Goal: Transaction & Acquisition: Purchase product/service

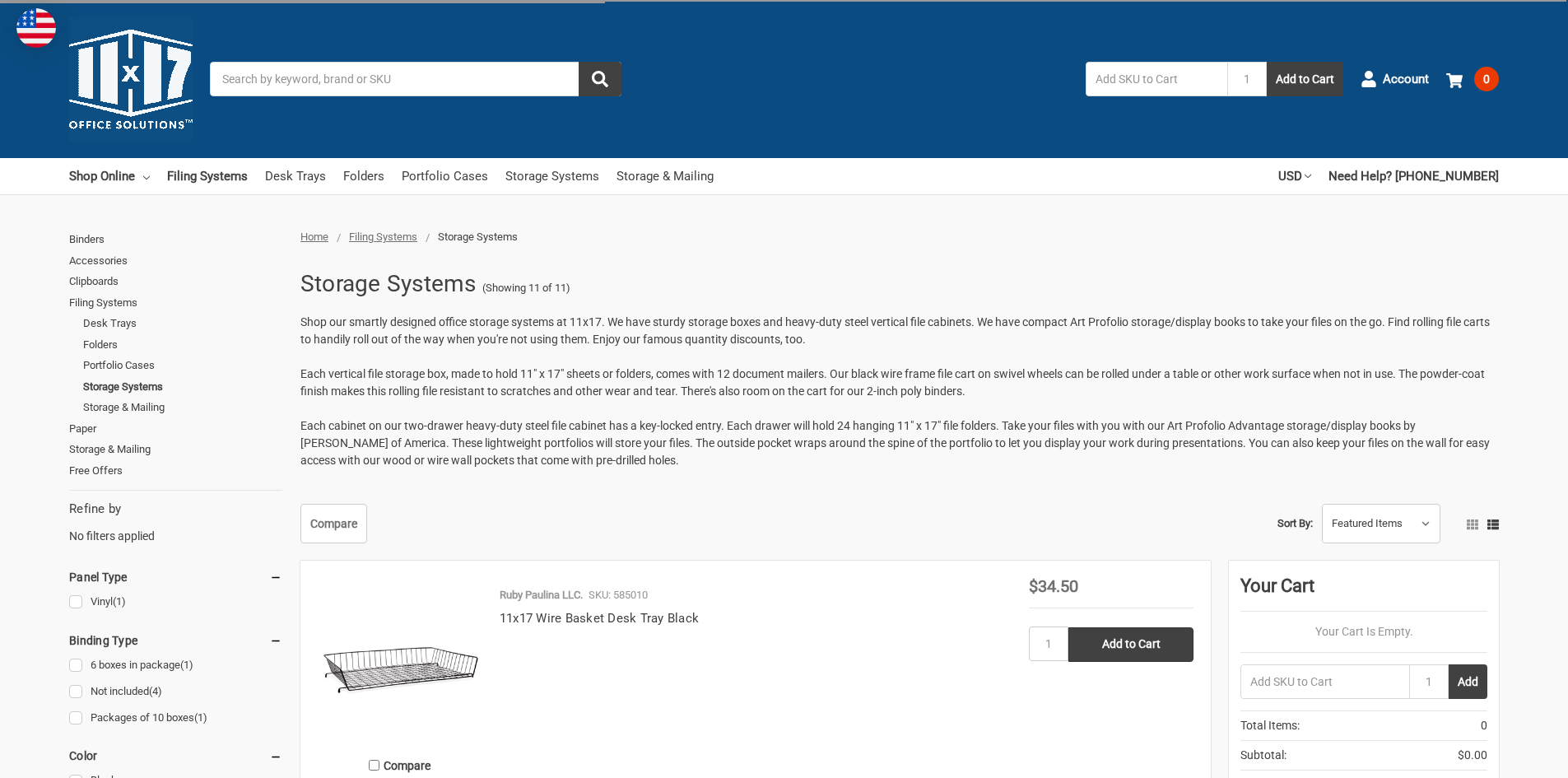
scroll to position [243, 0]
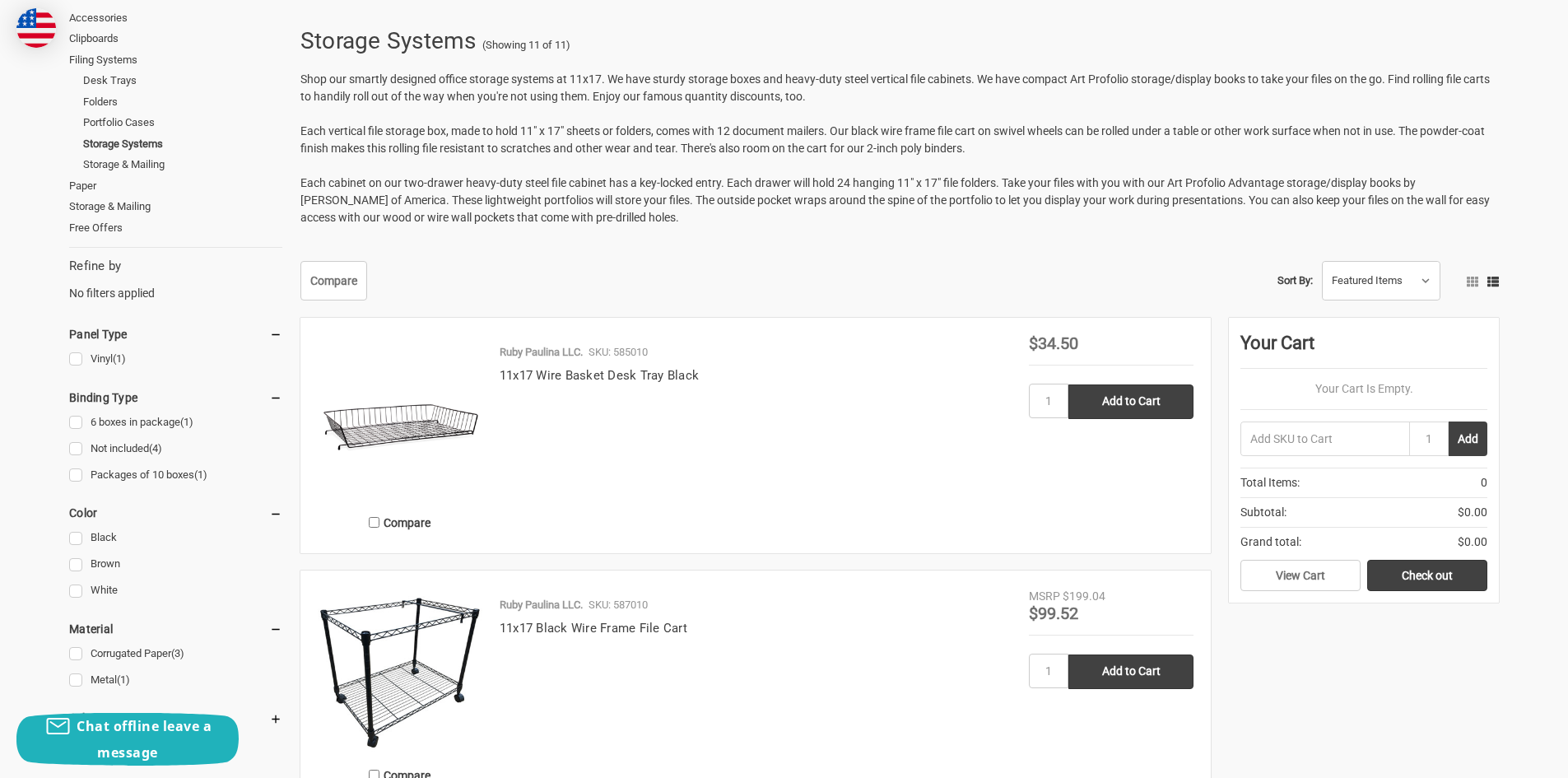
click at [423, 706] on img at bounding box center [399, 669] width 164 height 164
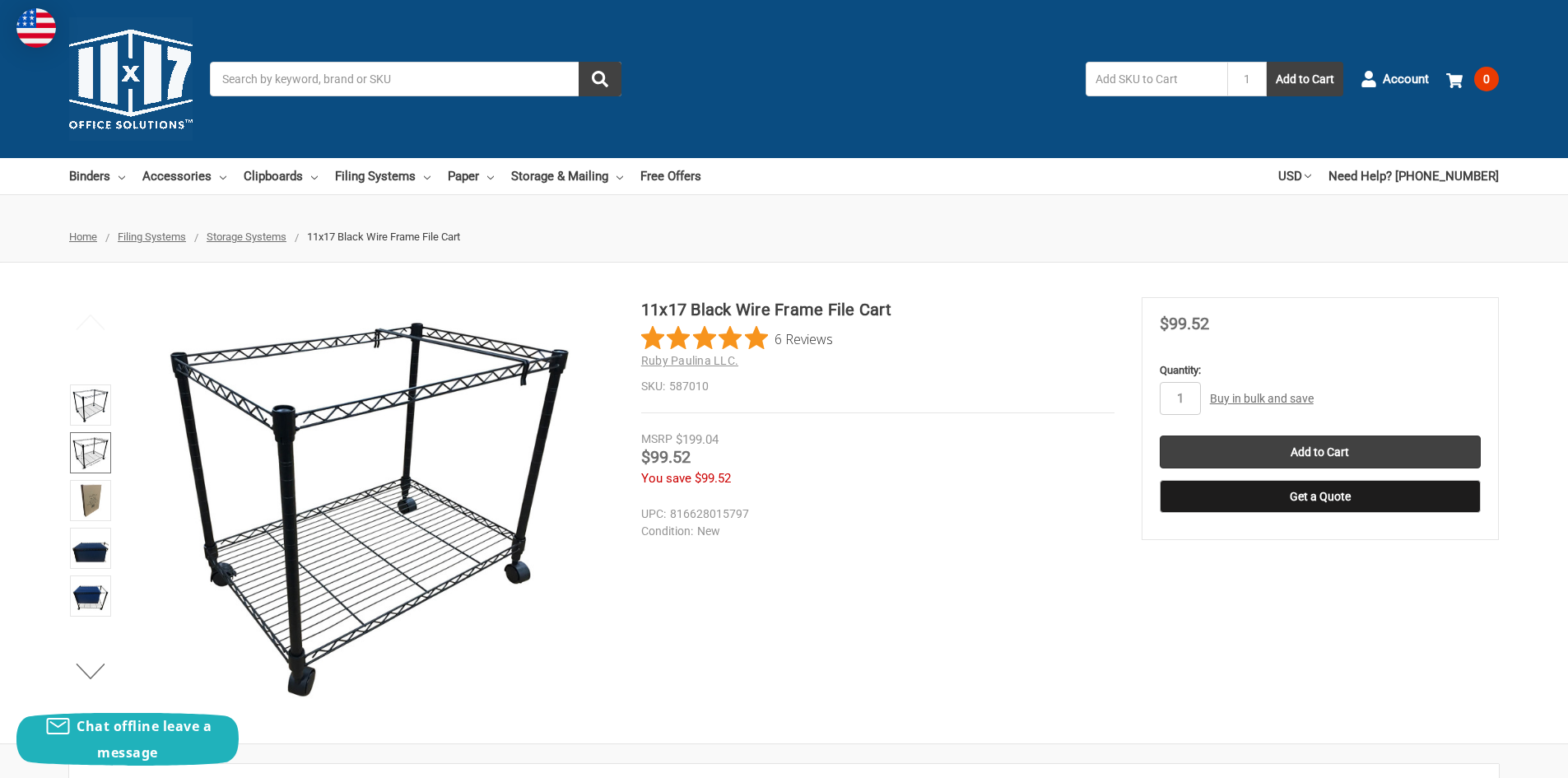
click at [81, 459] on img at bounding box center [90, 452] width 36 height 36
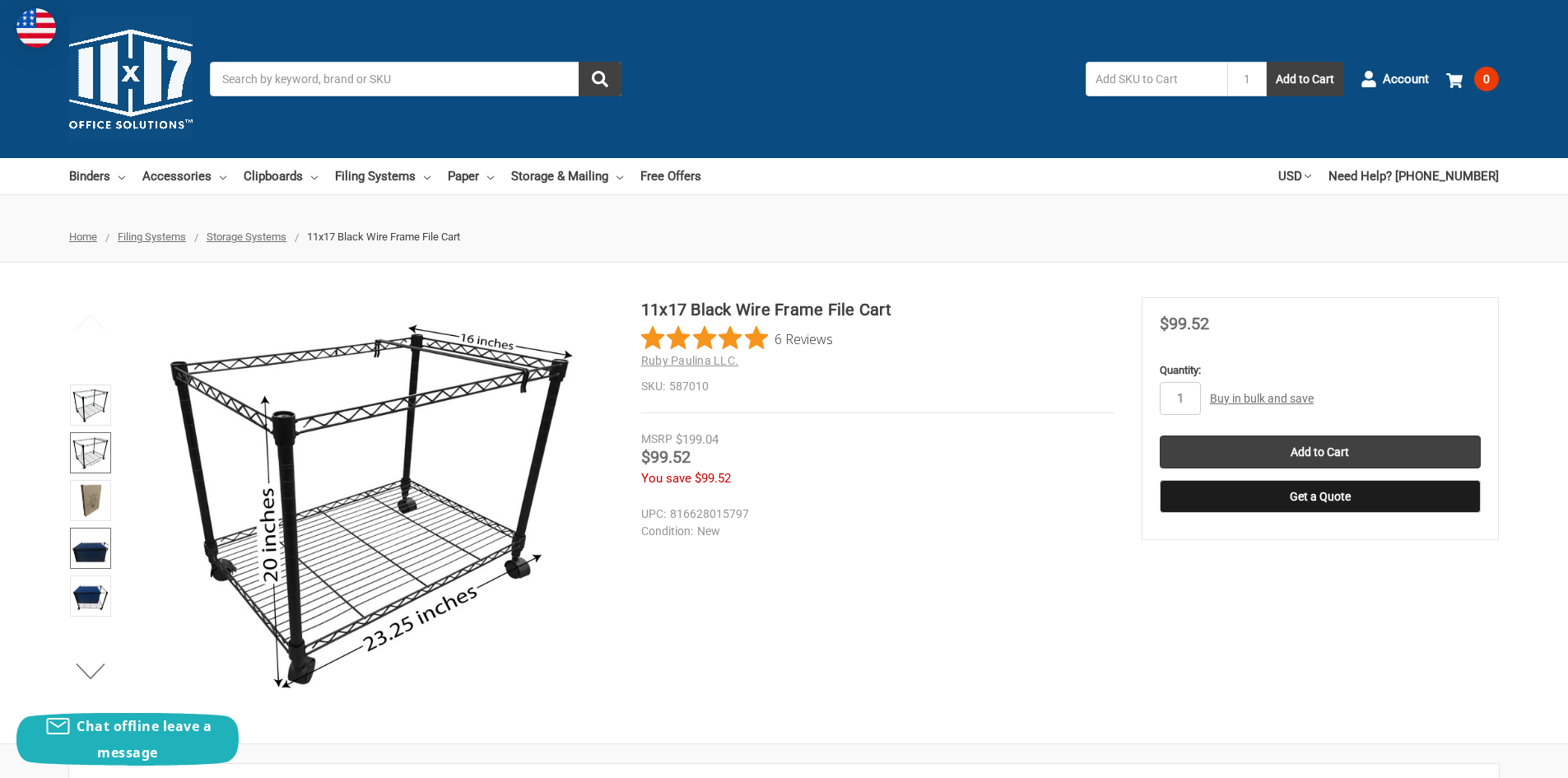
click at [91, 542] on img at bounding box center [90, 548] width 36 height 36
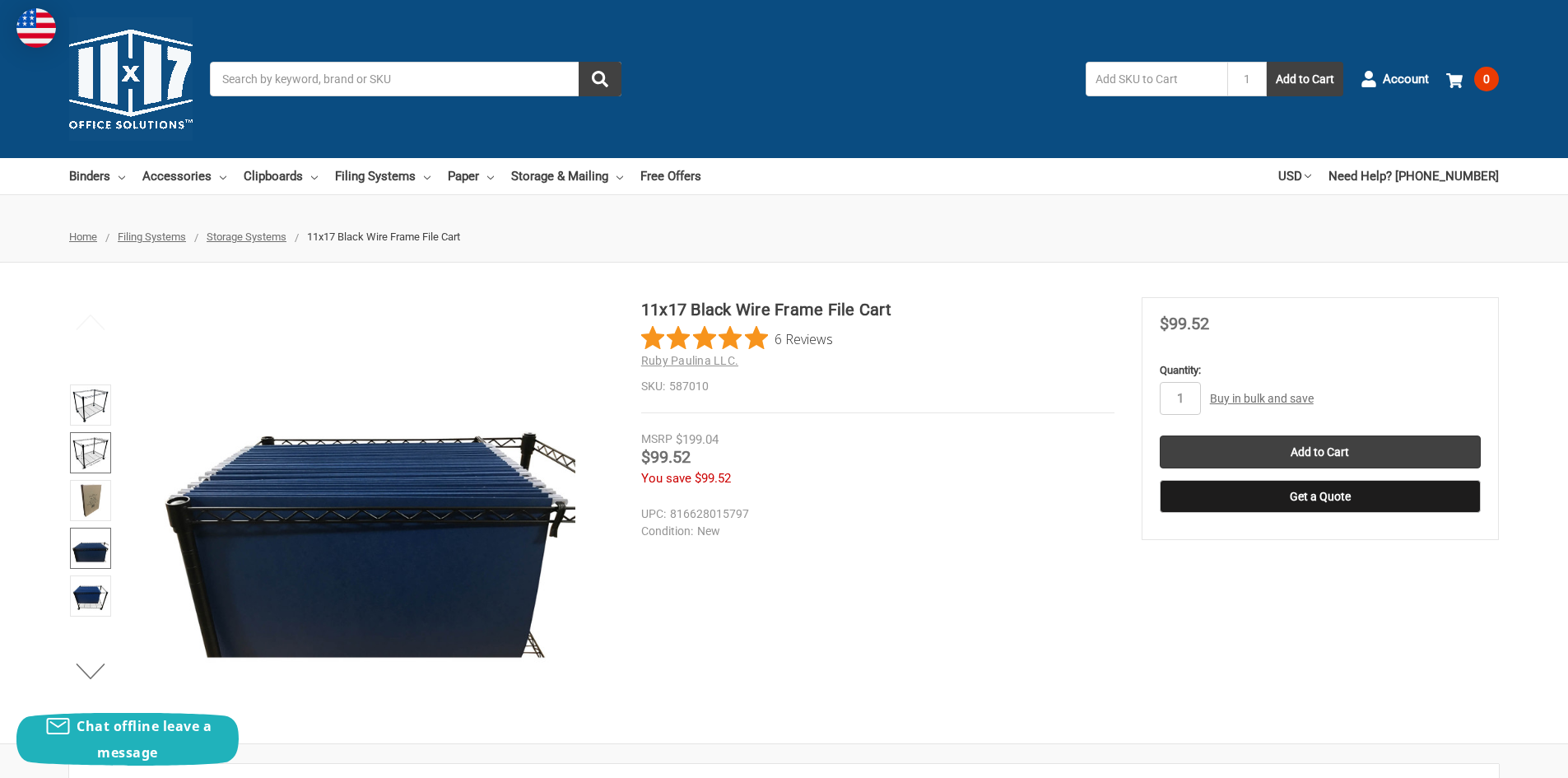
click at [90, 443] on img at bounding box center [90, 452] width 36 height 36
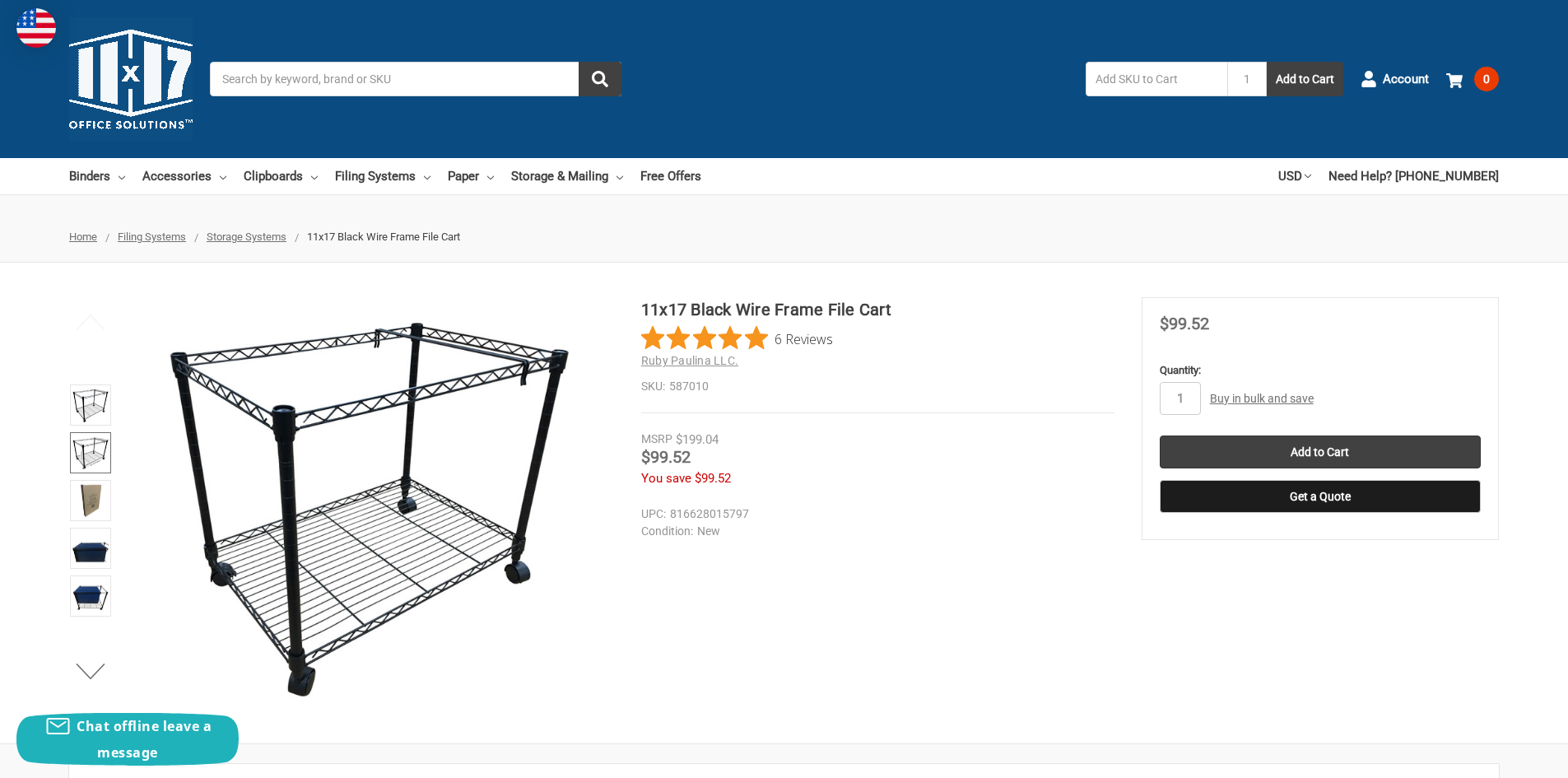
click at [86, 449] on img at bounding box center [90, 452] width 36 height 36
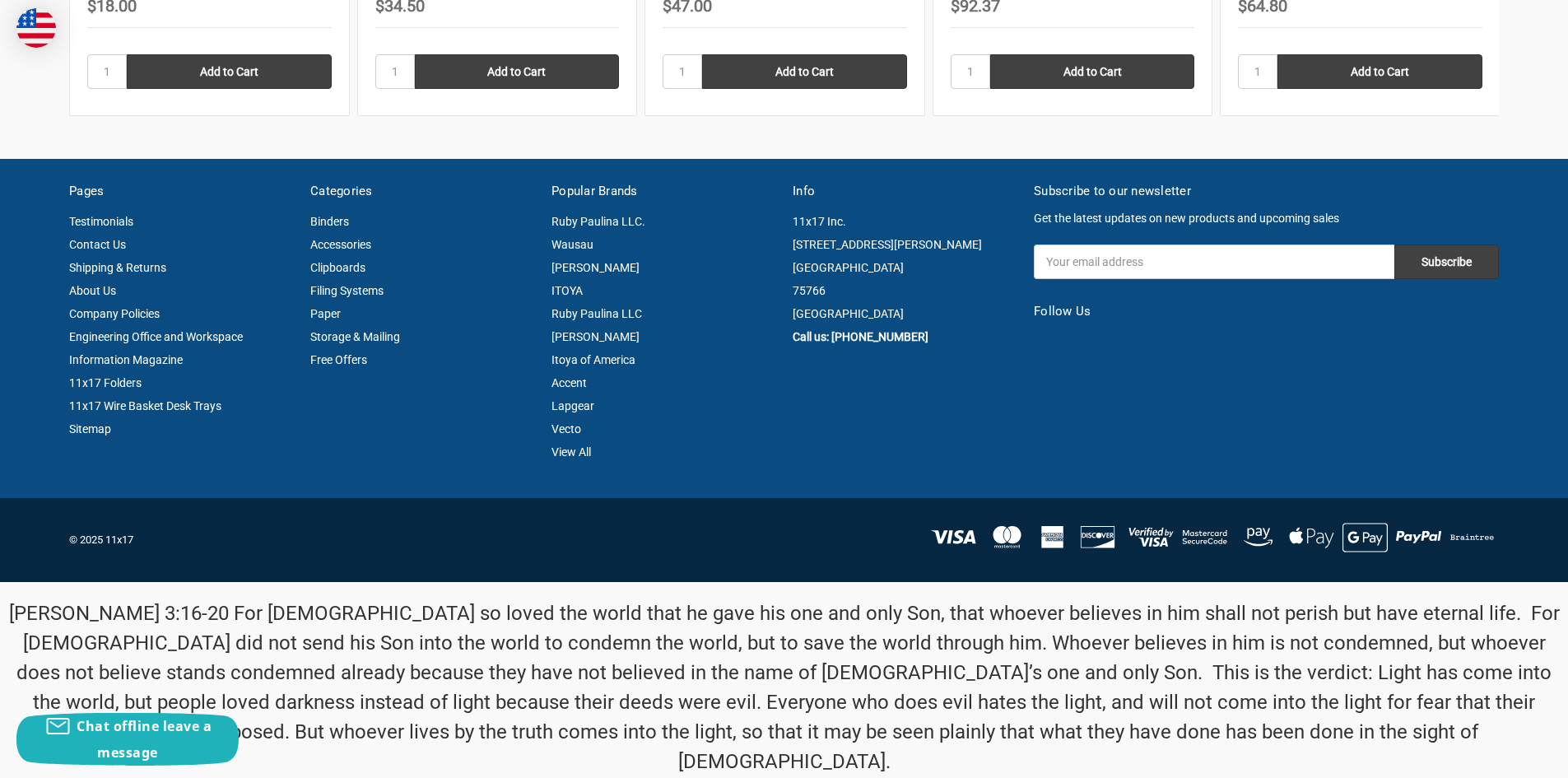
scroll to position [2903, 0]
